Goal: Information Seeking & Learning: Learn about a topic

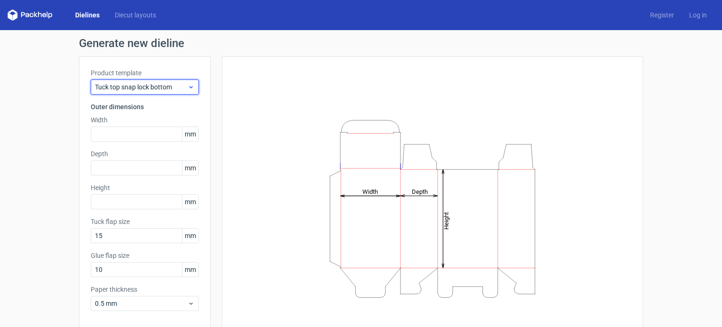
click at [176, 94] on div "Tuck top snap lock bottom" at bounding box center [145, 86] width 108 height 15
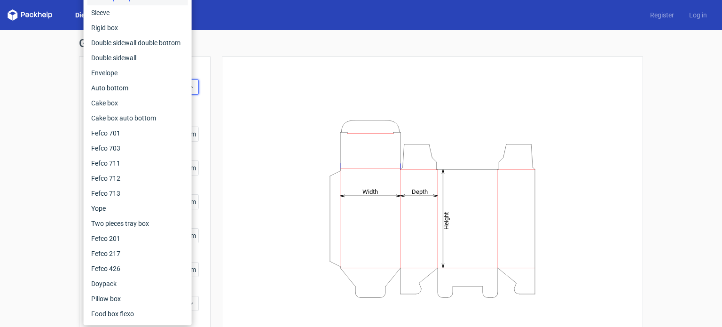
click at [526, 74] on div "Height Depth Width" at bounding box center [433, 208] width 398 height 281
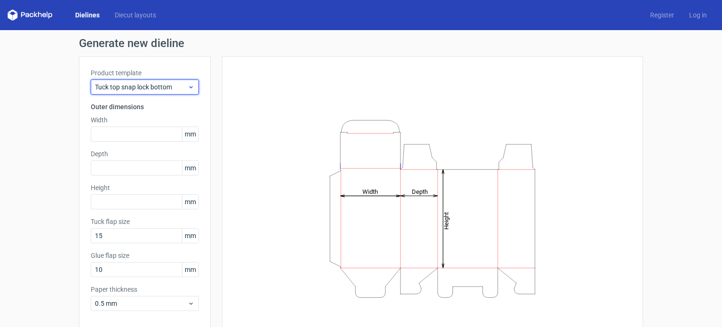
click at [145, 87] on span "Tuck top snap lock bottom" at bounding box center [141, 86] width 93 height 9
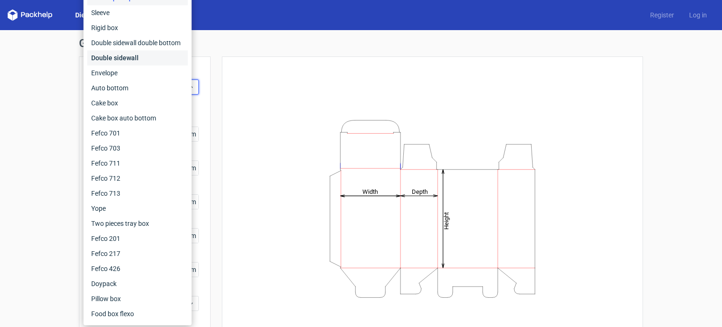
click at [126, 53] on div "Double sidewall" at bounding box center [137, 57] width 101 height 15
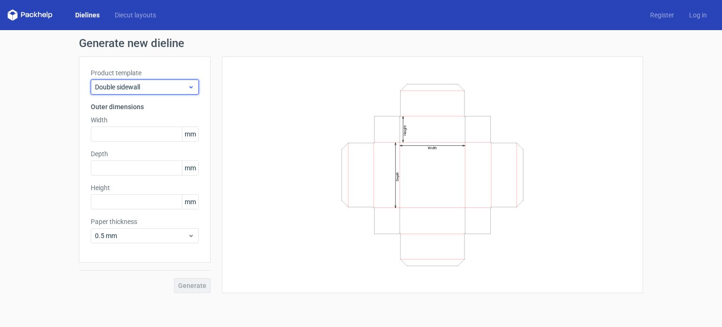
click at [154, 88] on span "Double sidewall" at bounding box center [141, 86] width 93 height 9
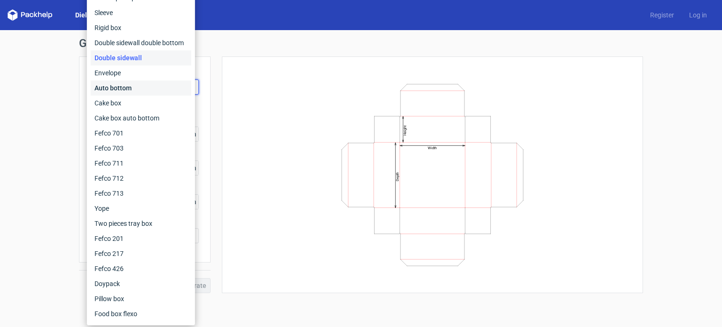
click at [154, 88] on div "Auto bottom" at bounding box center [141, 87] width 101 height 15
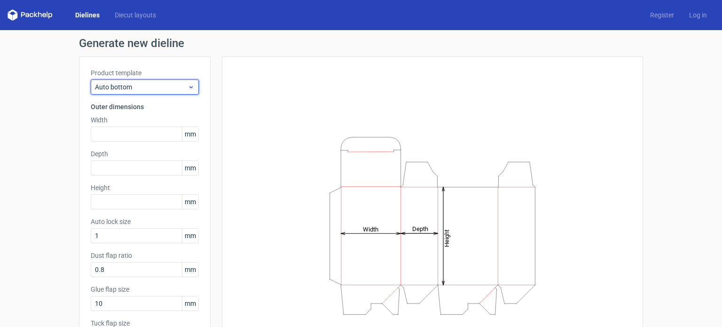
click at [154, 88] on span "Auto bottom" at bounding box center [141, 86] width 93 height 9
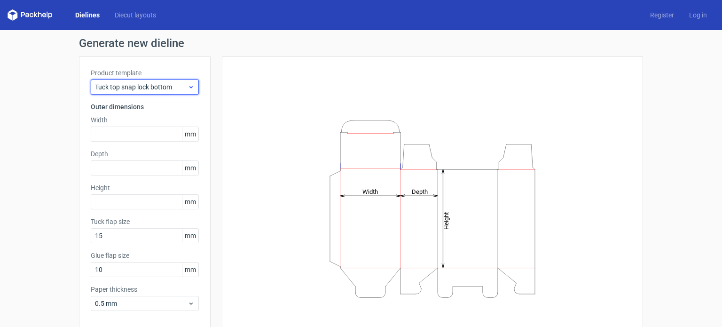
click at [163, 86] on span "Tuck top snap lock bottom" at bounding box center [141, 86] width 93 height 9
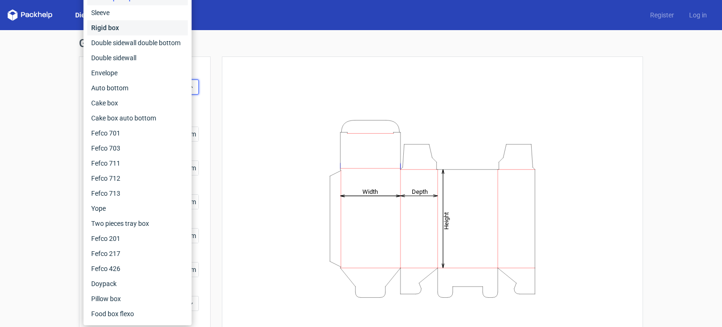
drag, startPoint x: 153, startPoint y: 58, endPoint x: 158, endPoint y: 30, distance: 28.6
click at [158, 30] on div "Rigid box" at bounding box center [137, 27] width 101 height 15
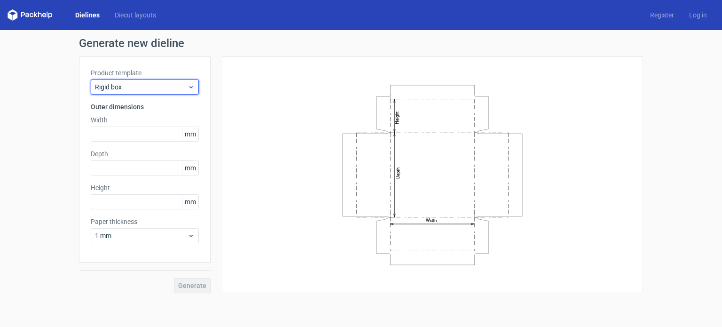
click at [145, 92] on div "Rigid box" at bounding box center [145, 86] width 108 height 15
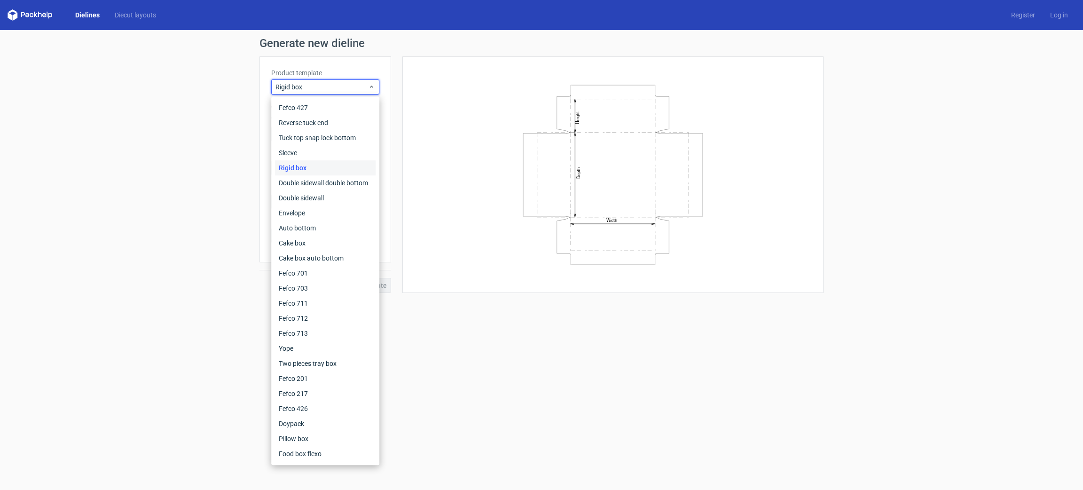
drag, startPoint x: 0, startPoint y: 0, endPoint x: 431, endPoint y: 216, distance: 482.2
click at [431, 216] on div "Width Depth Height" at bounding box center [613, 174] width 398 height 213
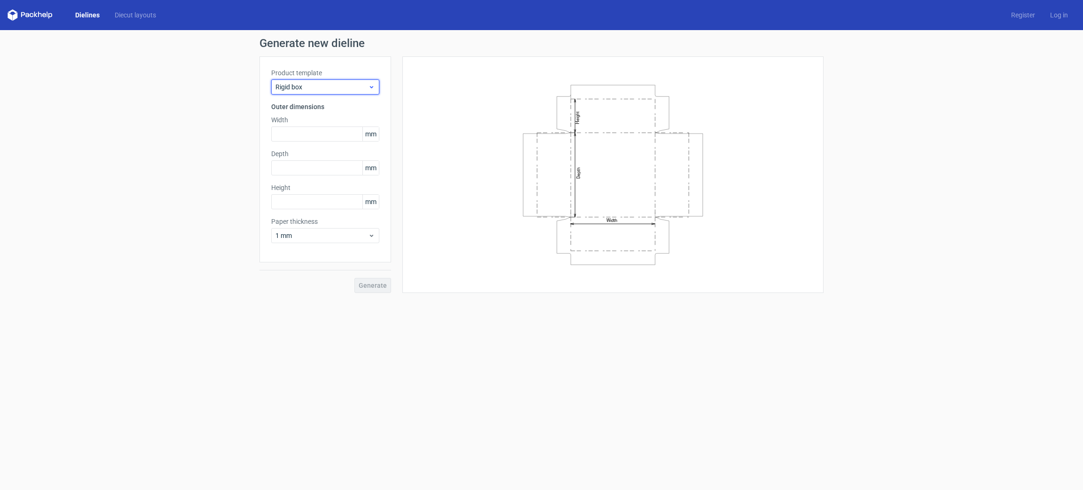
click at [311, 92] on div "Rigid box" at bounding box center [325, 86] width 108 height 15
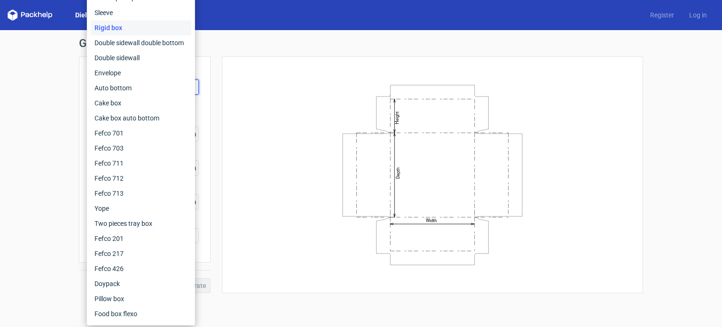
drag, startPoint x: 134, startPoint y: 4, endPoint x: 279, endPoint y: 141, distance: 198.9
click at [279, 141] on div "Width Depth Height" at bounding box center [433, 174] width 398 height 213
